Goal: Task Accomplishment & Management: Manage account settings

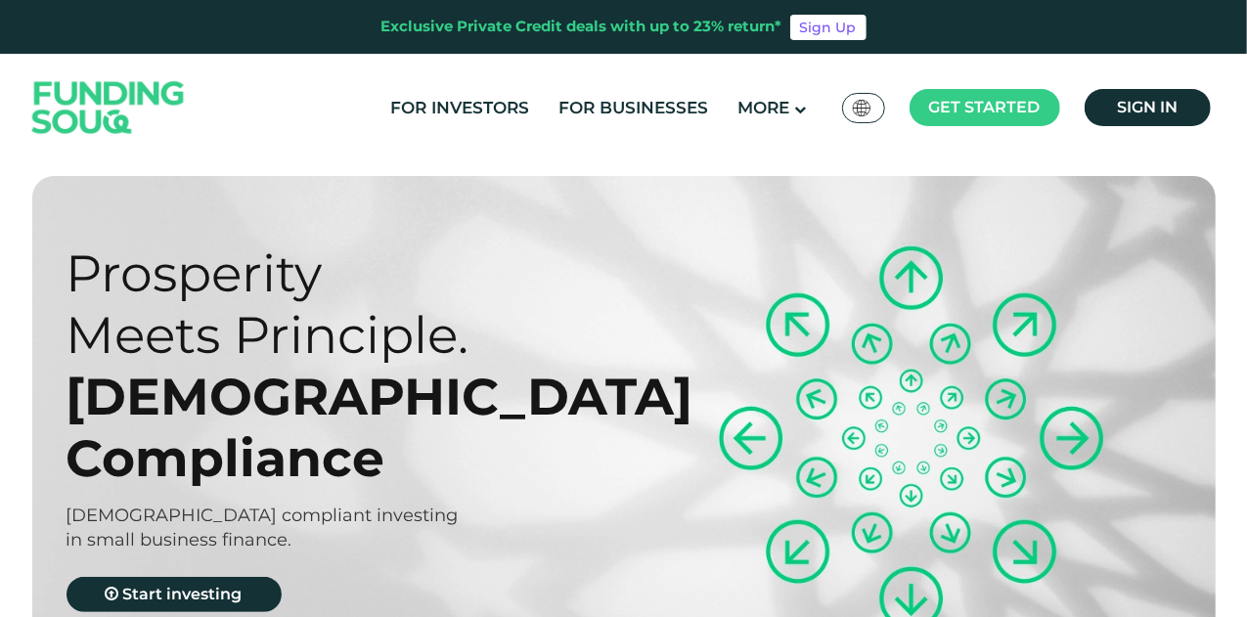
click at [1161, 85] on div "For Investors For Businesses More About Us Global عربي" at bounding box center [623, 108] width 1193 height 108
click at [1154, 103] on span "Sign in" at bounding box center [1147, 107] width 61 height 19
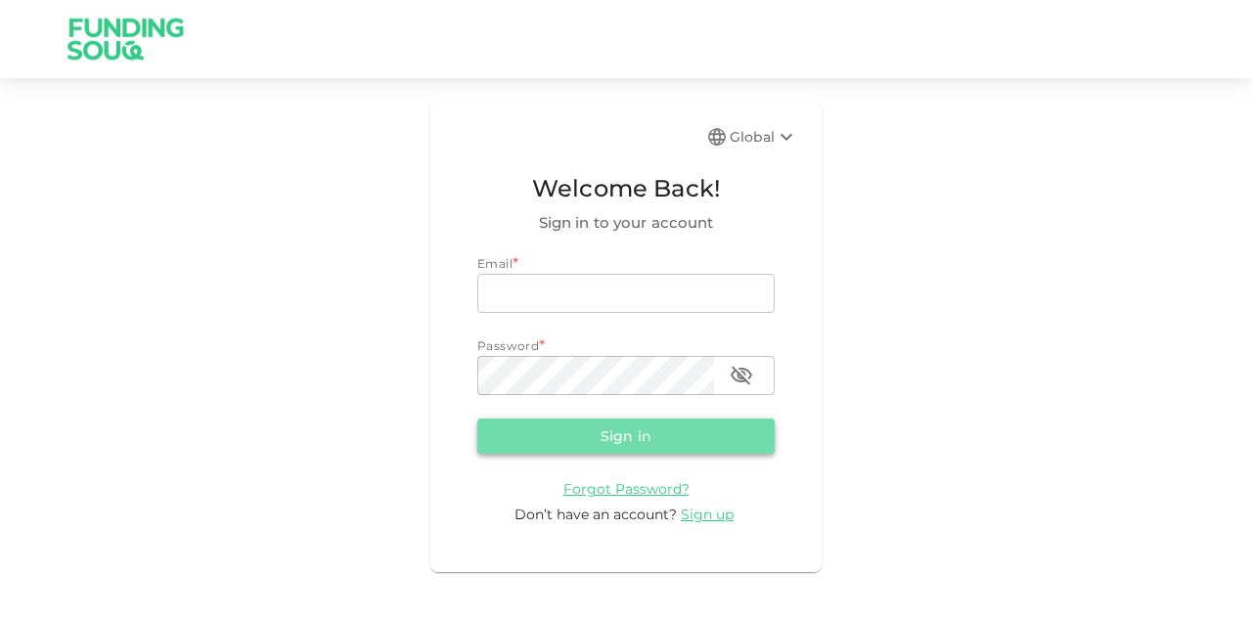
type input "[EMAIL_ADDRESS][PERSON_NAME][DOMAIN_NAME]"
click at [554, 427] on button "Sign in" at bounding box center [625, 436] width 297 height 35
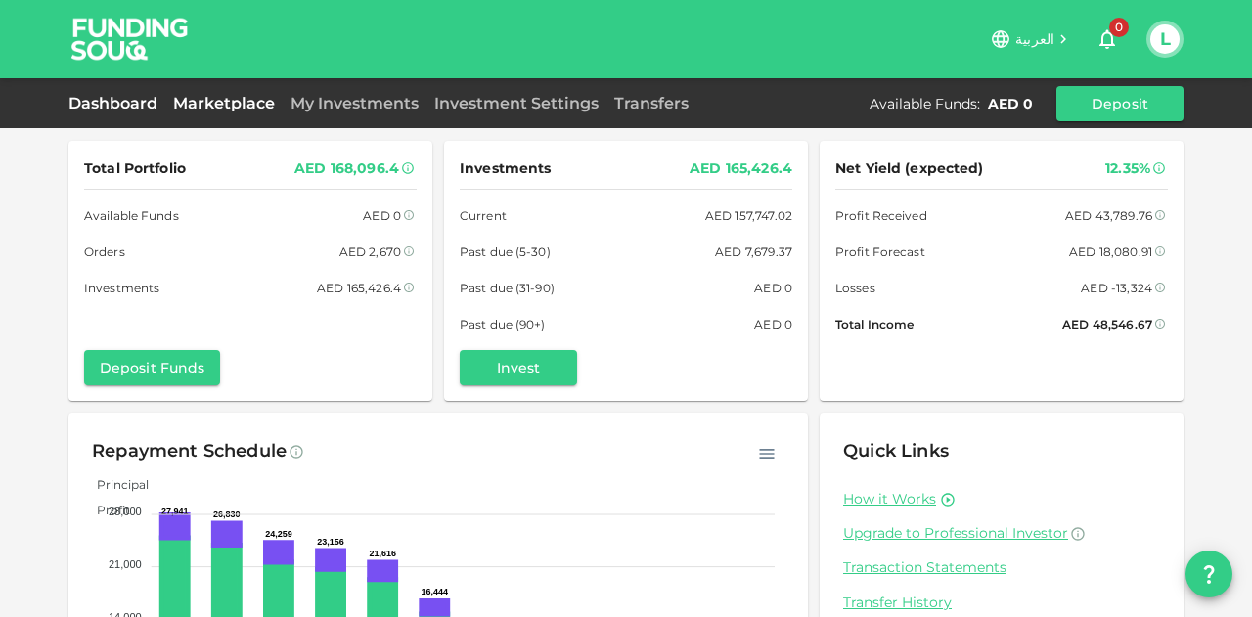
click at [243, 102] on link "Marketplace" at bounding box center [223, 103] width 117 height 19
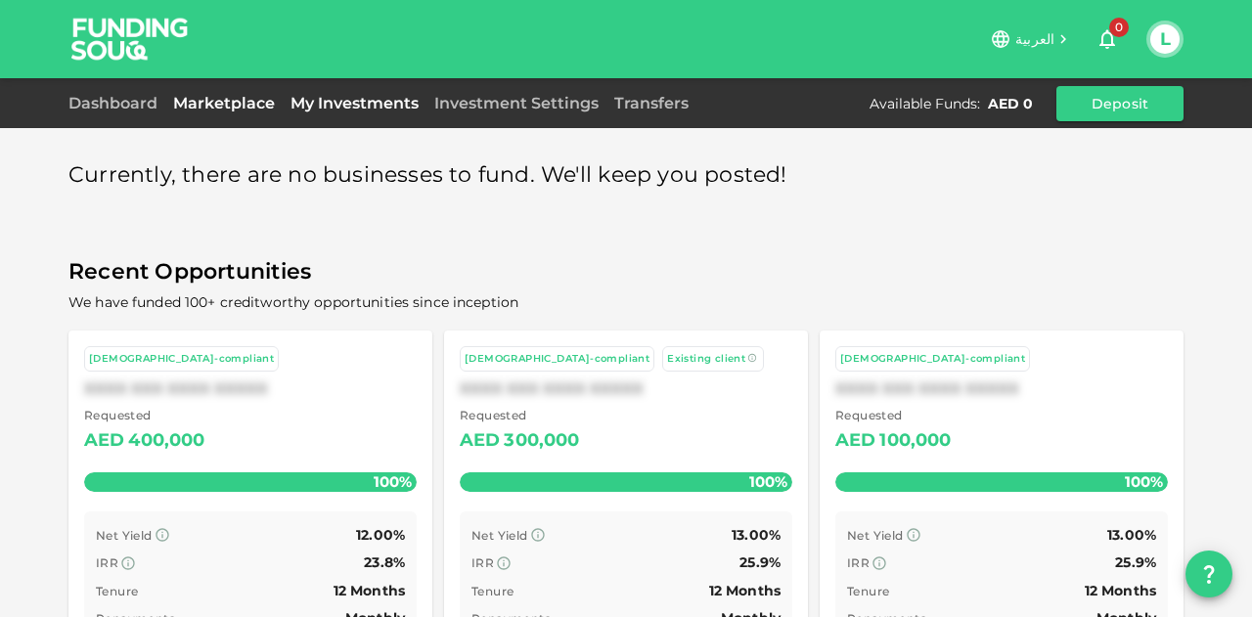
click at [390, 99] on link "My Investments" at bounding box center [355, 103] width 144 height 19
